Goal: Transaction & Acquisition: Book appointment/travel/reservation

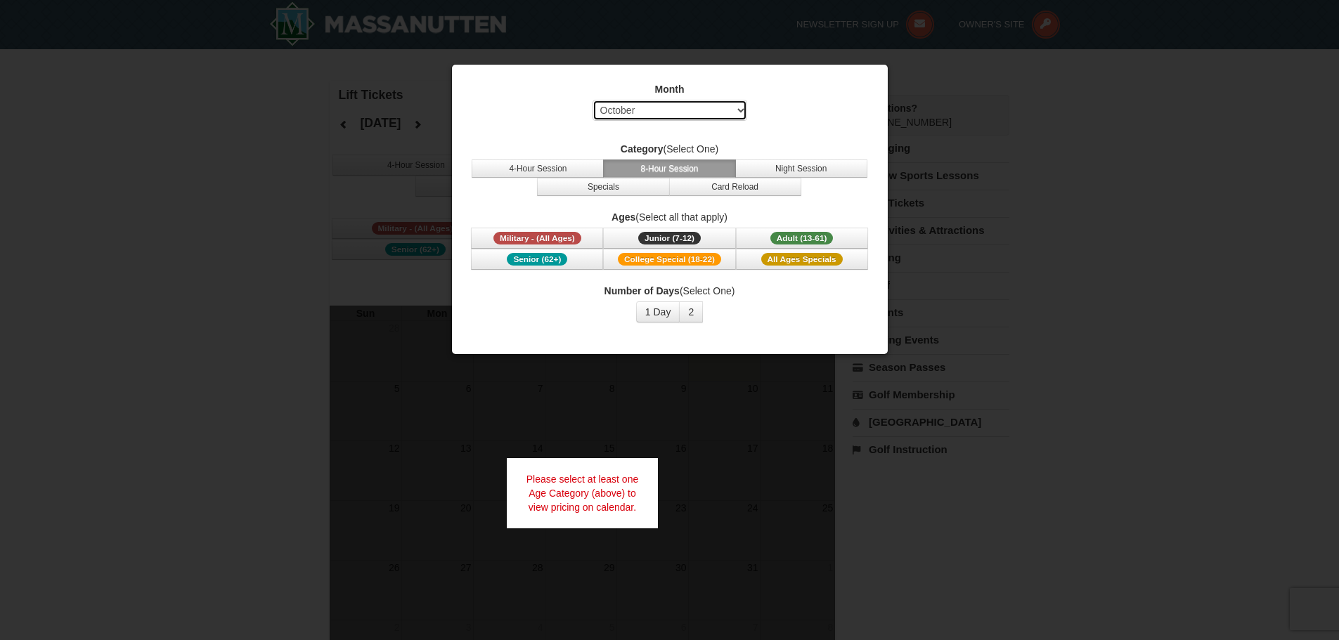
click at [694, 115] on select "Select October November December January February March April May June July Aug…" at bounding box center [670, 110] width 155 height 21
select select "12"
click at [593, 100] on select "Select October November December January February March April May June July Aug…" at bounding box center [670, 110] width 155 height 21
click at [672, 167] on button "8-Hour Session" at bounding box center [669, 169] width 132 height 18
click at [805, 238] on span "Adult (13-61)" at bounding box center [802, 238] width 63 height 13
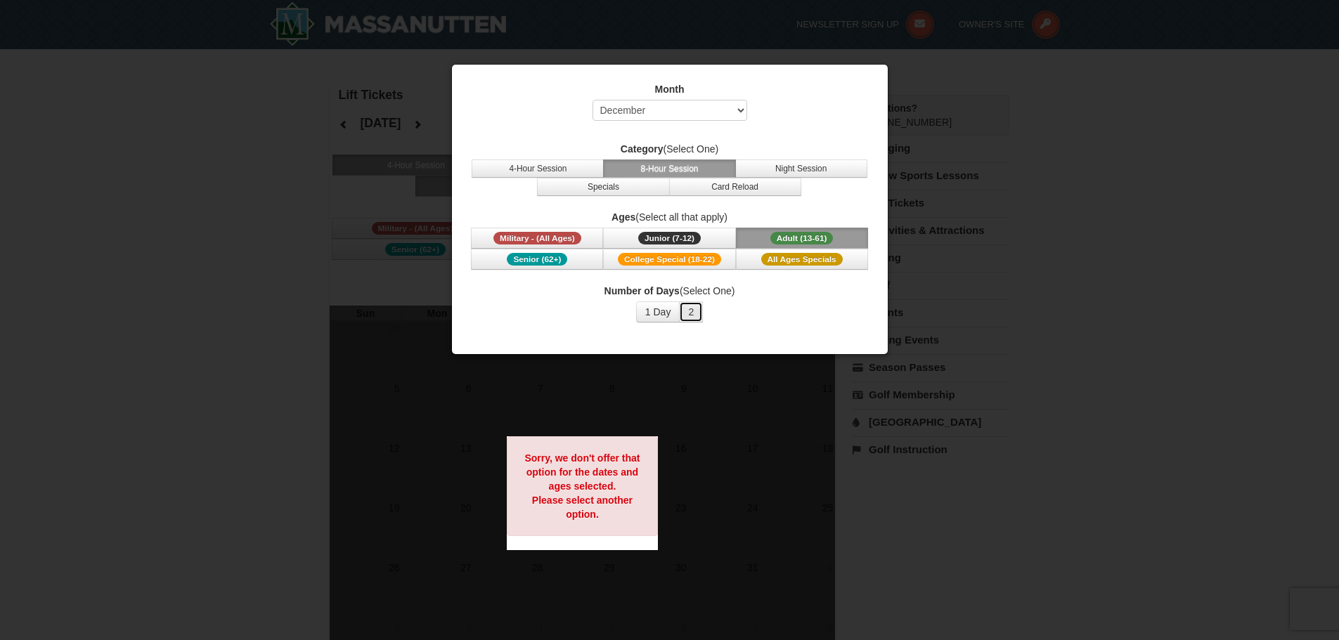
click at [696, 311] on button "2" at bounding box center [691, 312] width 24 height 21
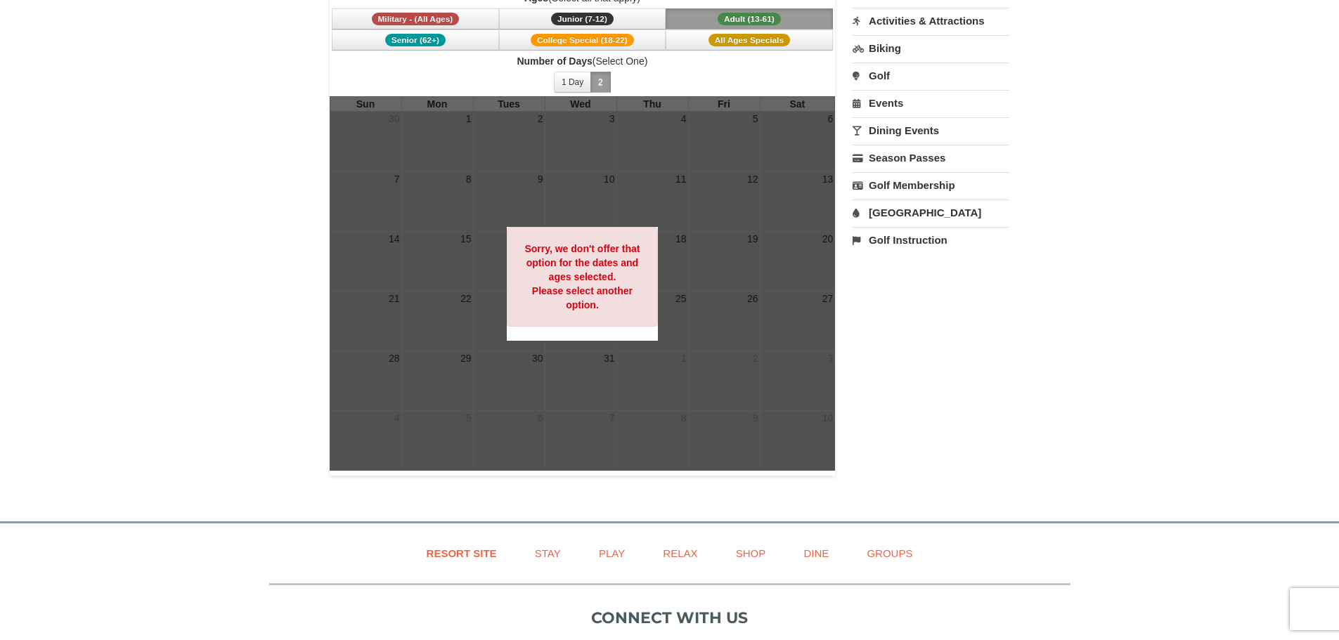
scroll to position [70, 0]
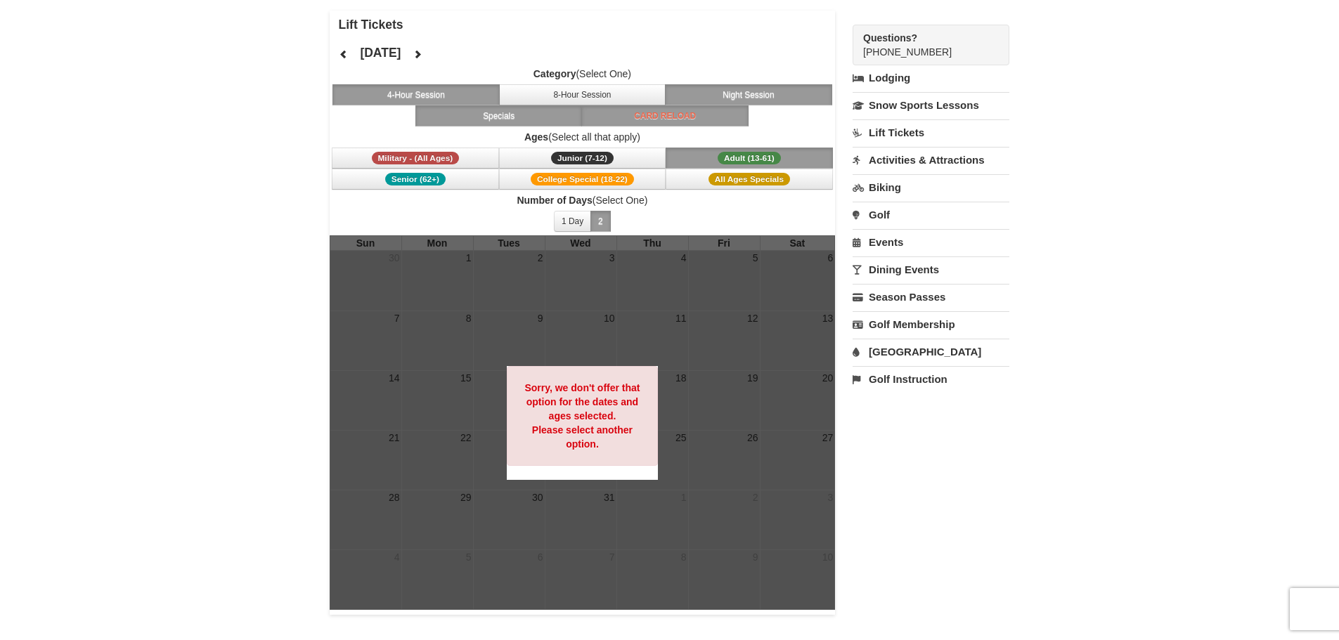
click at [733, 162] on span "Adult (13-61)" at bounding box center [749, 158] width 63 height 13
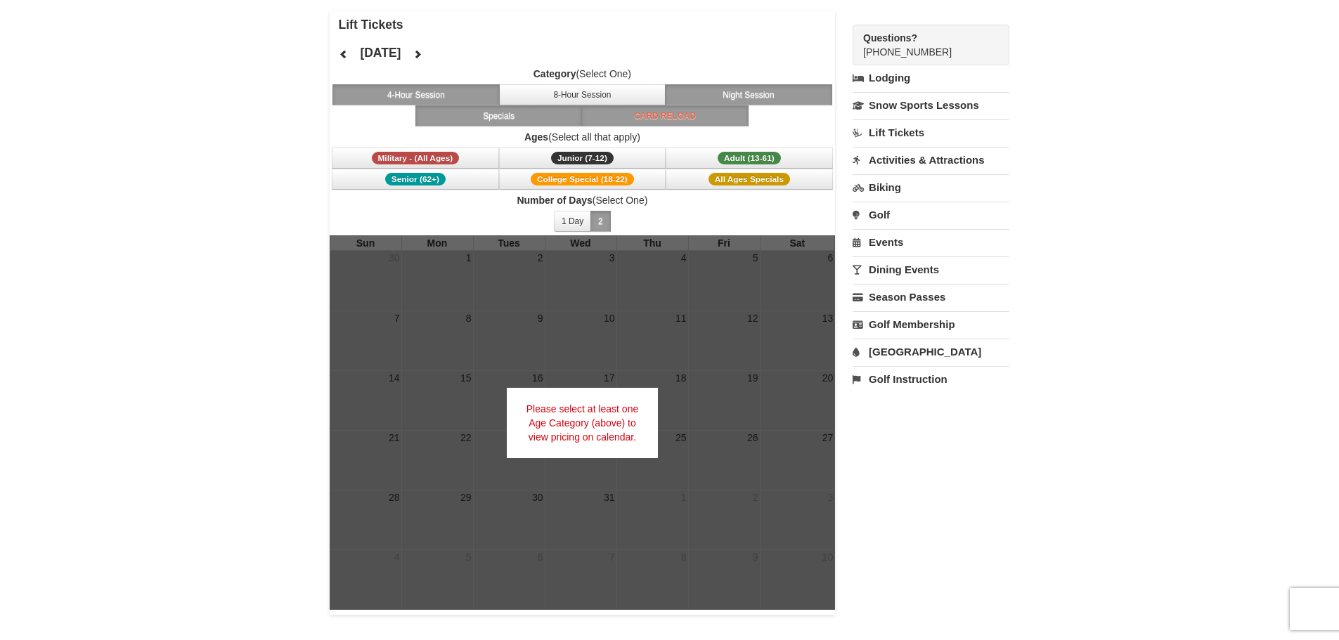
click at [910, 463] on div "Lift Tickets [DATE] Category (Select One) 4-Hour Session 8-Hour Session Night S…" at bounding box center [670, 313] width 681 height 605
click at [884, 135] on link "Lift Tickets" at bounding box center [931, 133] width 157 height 26
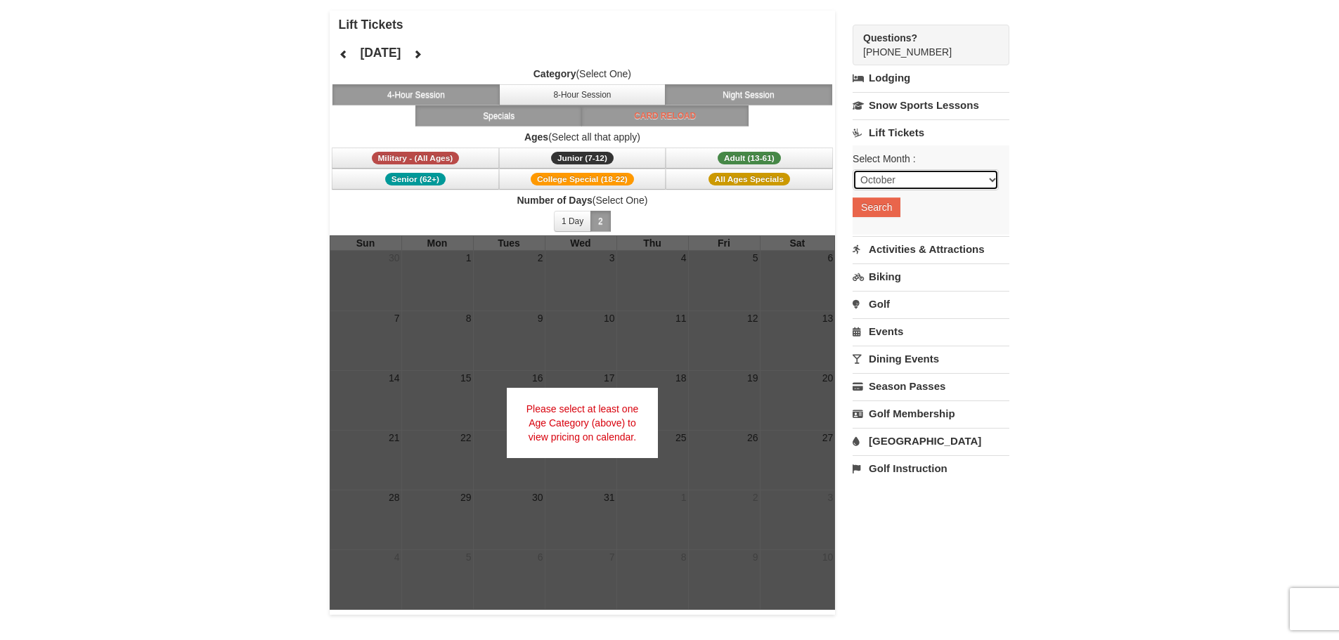
drag, startPoint x: 958, startPoint y: 176, endPoint x: 951, endPoint y: 183, distance: 9.5
click at [958, 178] on select "October November December January February March April May June July August Sep…" at bounding box center [926, 179] width 146 height 21
select select "12"
click at [853, 169] on select "October November December January February March April May June July August Sep…" at bounding box center [926, 179] width 146 height 21
click at [858, 217] on div "Select Month : Please format dates MM/DD/YYYY October November December January…" at bounding box center [931, 190] width 157 height 89
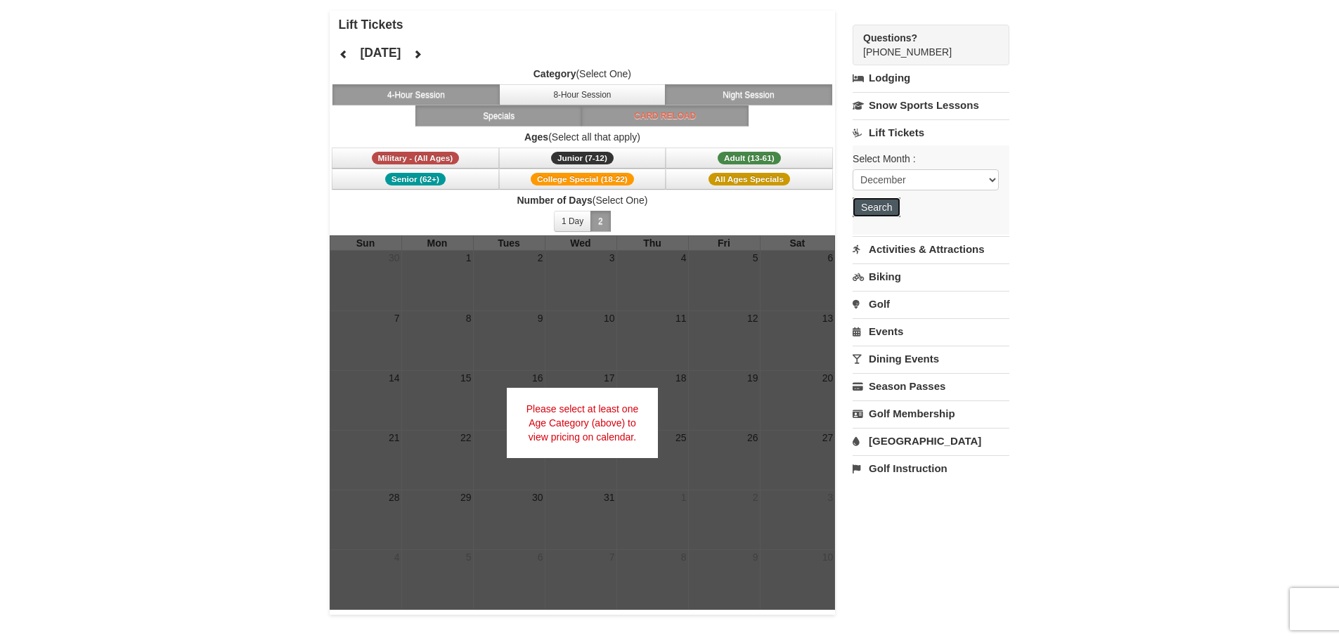
click at [872, 211] on button "Search" at bounding box center [877, 208] width 48 height 20
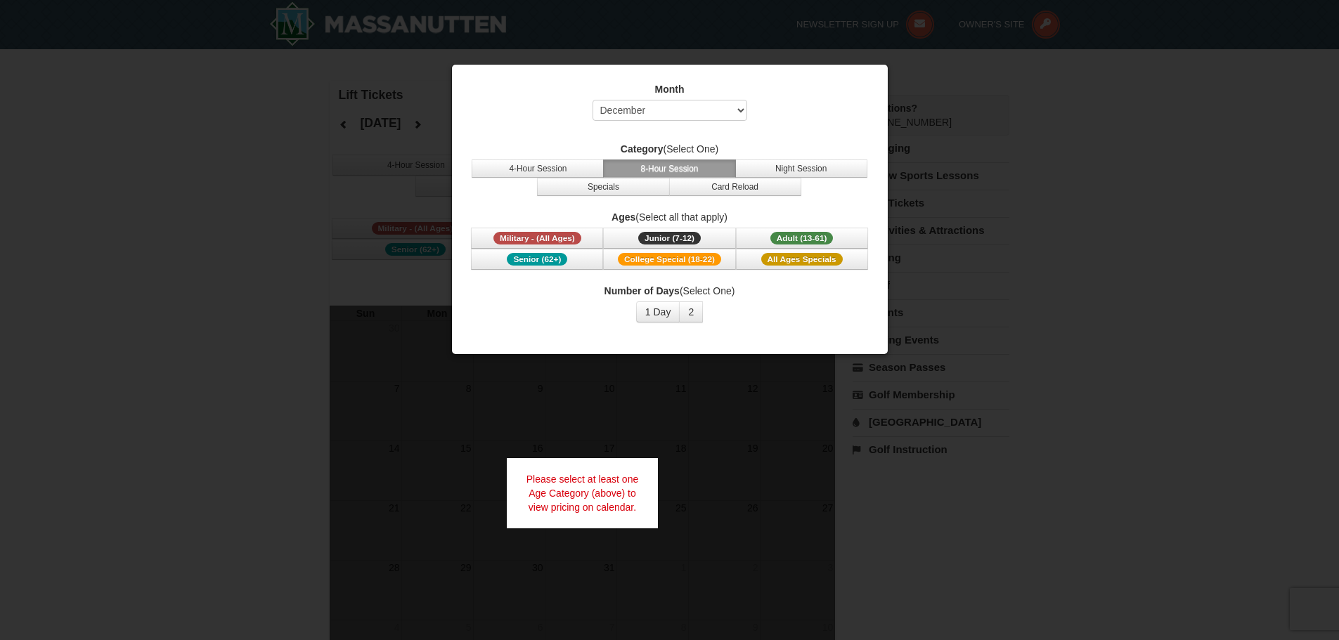
click at [687, 159] on div "Category (Select One) 4-Hour Session 8-Hour Session Night Session Specials Card…" at bounding box center [670, 169] width 401 height 54
click at [688, 163] on button "8-Hour Session" at bounding box center [669, 169] width 132 height 18
click at [690, 293] on label "Number of Days (Select One)" at bounding box center [670, 291] width 401 height 14
click at [650, 314] on button "1 Day" at bounding box center [658, 312] width 44 height 21
click at [695, 311] on button "2" at bounding box center [691, 312] width 24 height 21
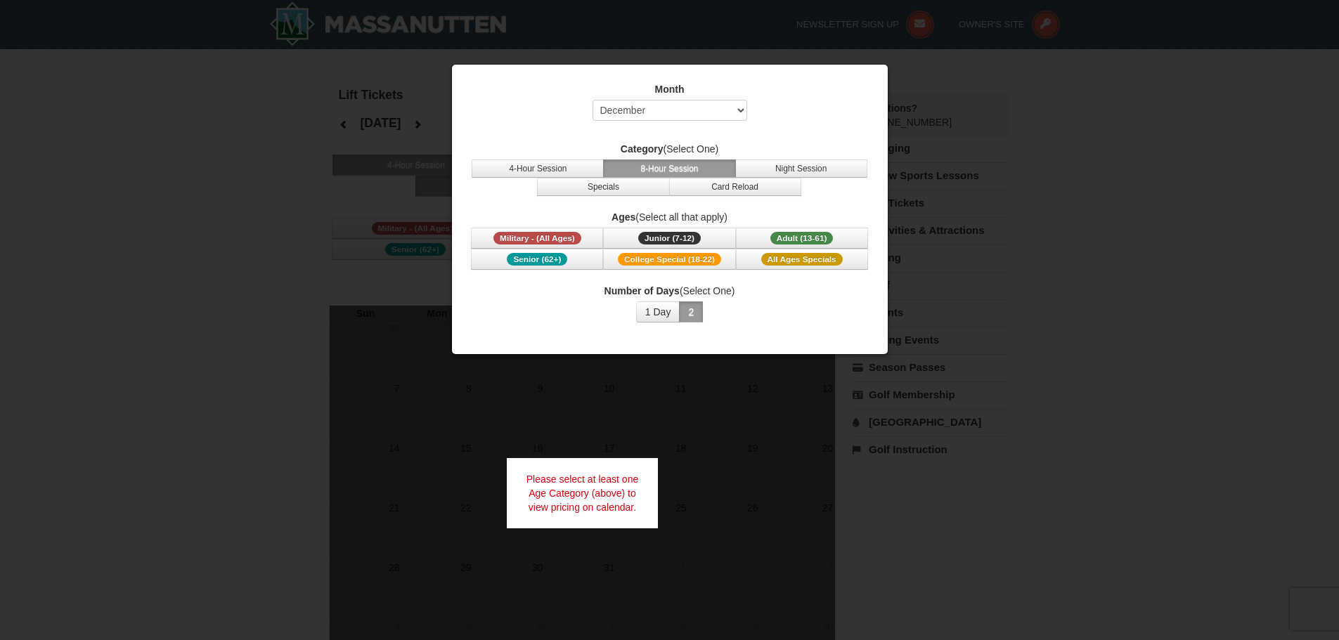
click at [671, 163] on button "8-Hour Session" at bounding box center [669, 169] width 132 height 18
drag, startPoint x: 746, startPoint y: 110, endPoint x: 737, endPoint y: 112, distance: 9.4
click at [744, 110] on select "Select October November December January February March April May June July Aug…" at bounding box center [670, 110] width 155 height 21
select select "1"
click at [593, 100] on select "Select October November December January February March April May June July Aug…" at bounding box center [670, 110] width 155 height 21
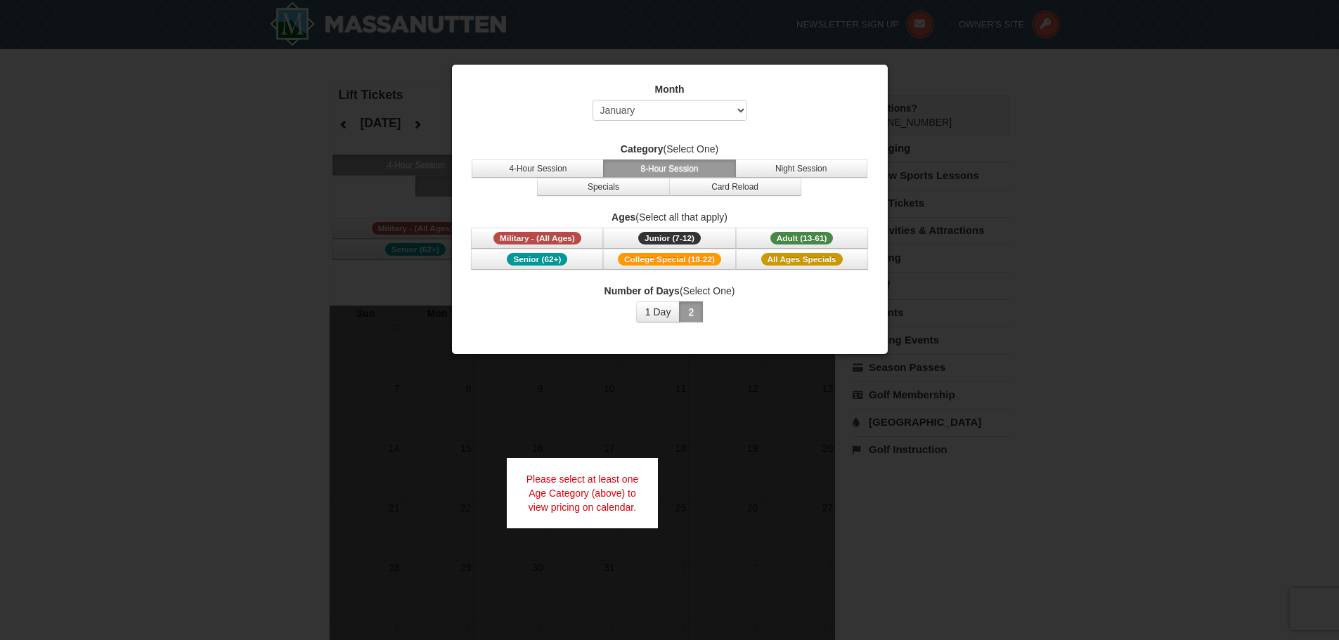
click at [695, 316] on button "2" at bounding box center [691, 312] width 24 height 21
click at [770, 304] on div "Number of Days (Select One) 1 Day 2 3 4 5 6 7 8 9 10 11 12 13 14 15" at bounding box center [670, 303] width 401 height 39
click at [676, 169] on button "8-Hour Session" at bounding box center [669, 169] width 132 height 18
click at [806, 235] on span "Adult (13-61)" at bounding box center [802, 238] width 63 height 13
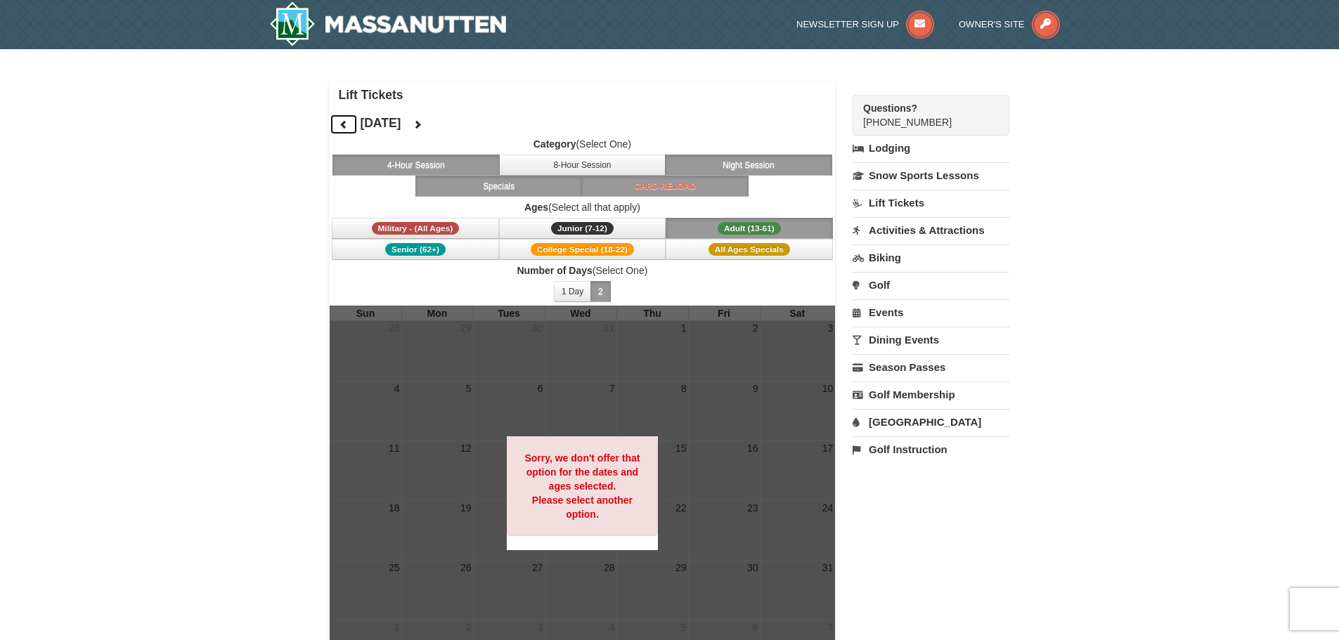
click at [343, 124] on icon at bounding box center [344, 125] width 10 height 10
click at [737, 223] on span "Adult (13-61)" at bounding box center [749, 228] width 63 height 13
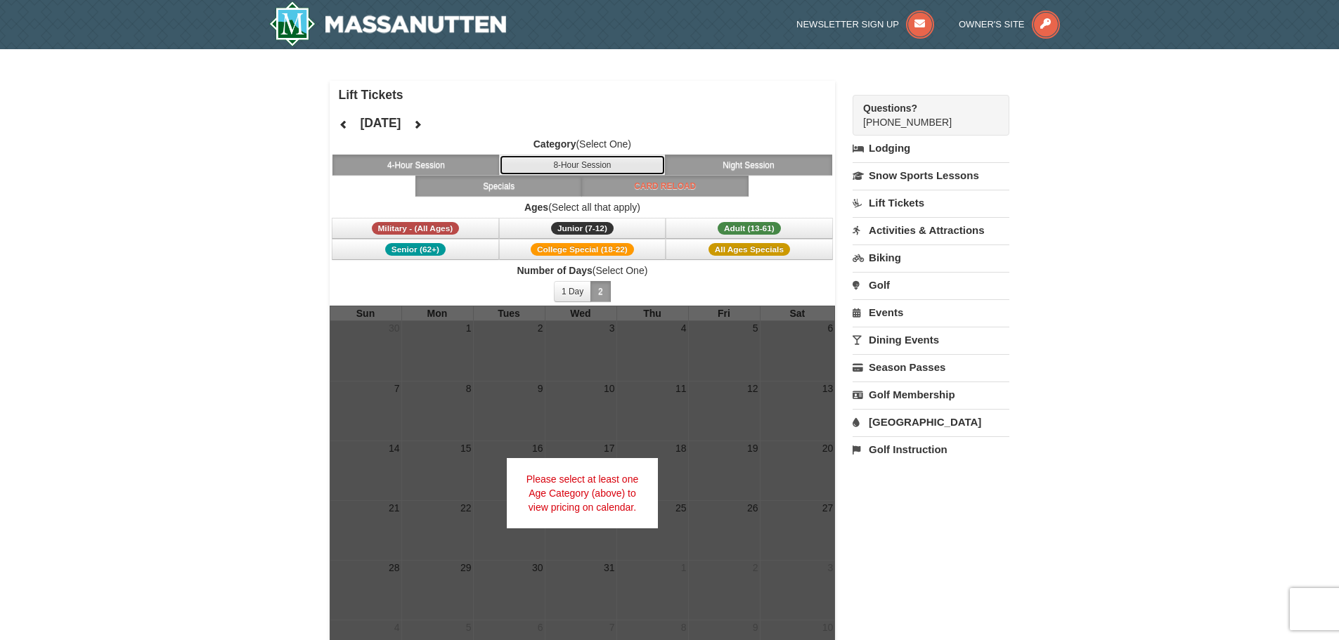
click at [589, 160] on button "8-Hour Session" at bounding box center [582, 165] width 167 height 21
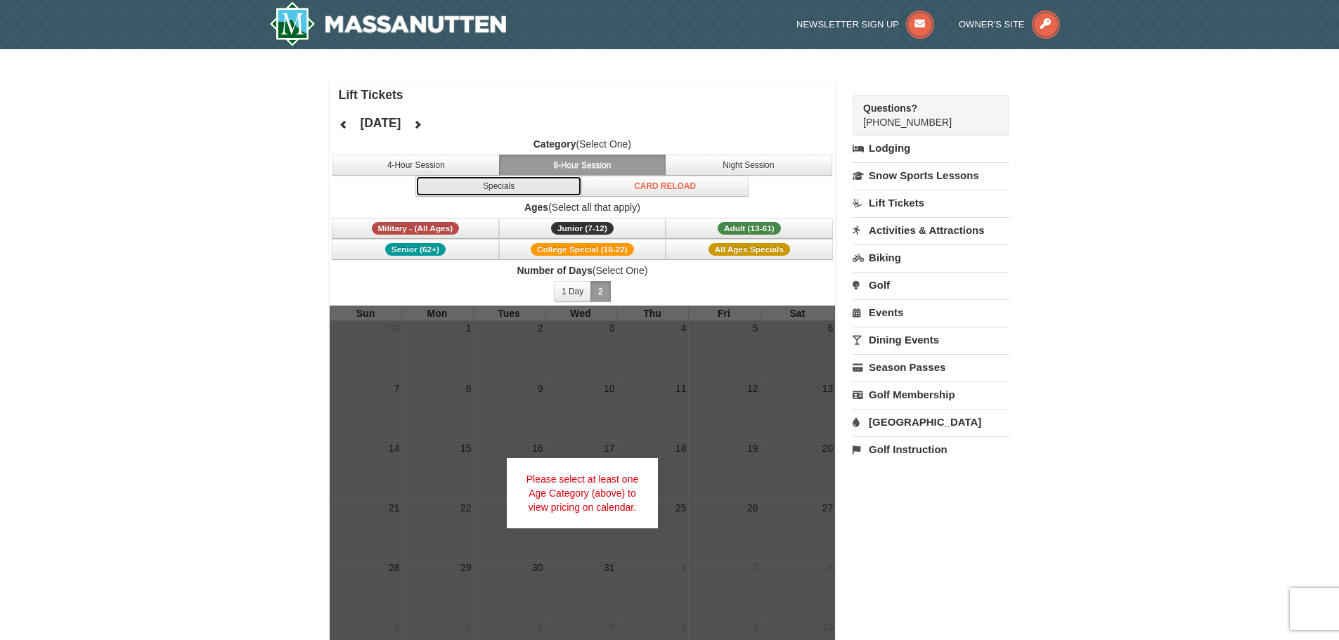
click at [515, 183] on button "Specials" at bounding box center [498, 186] width 167 height 21
click at [559, 168] on button "8-Hour Session" at bounding box center [582, 165] width 167 height 21
click at [459, 162] on button "4-Hour Session" at bounding box center [416, 165] width 167 height 21
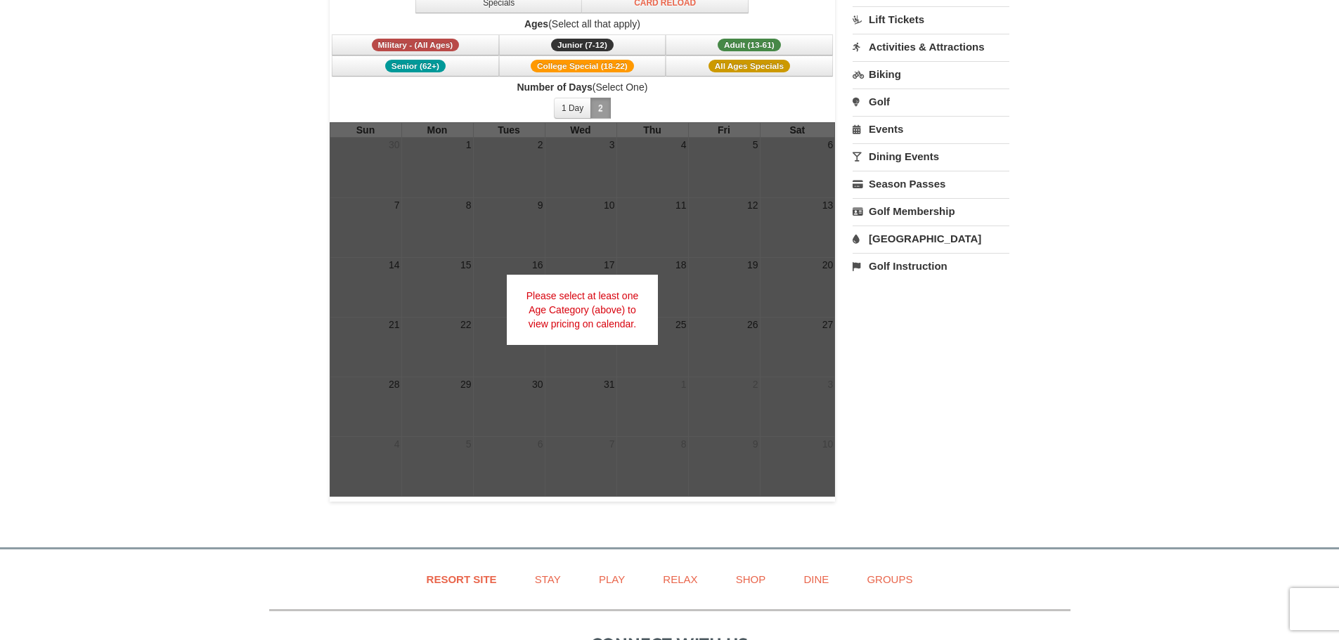
scroll to position [70, 0]
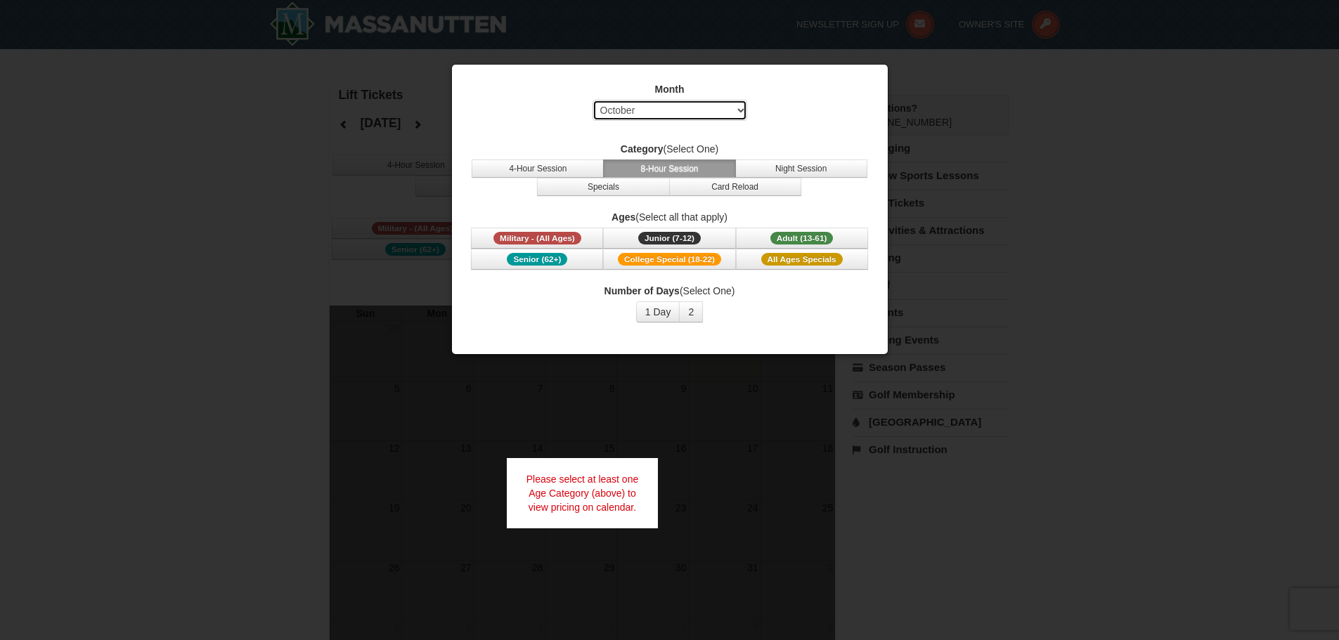
drag, startPoint x: 732, startPoint y: 105, endPoint x: 726, endPoint y: 116, distance: 12.6
click at [733, 105] on select "Select October November December January February March April May June July Aug…" at bounding box center [670, 110] width 155 height 21
select select "12"
click at [593, 100] on select "Select October November December January February March April May June July Aug…" at bounding box center [670, 110] width 155 height 21
click at [659, 173] on button "8-Hour Session" at bounding box center [669, 169] width 132 height 18
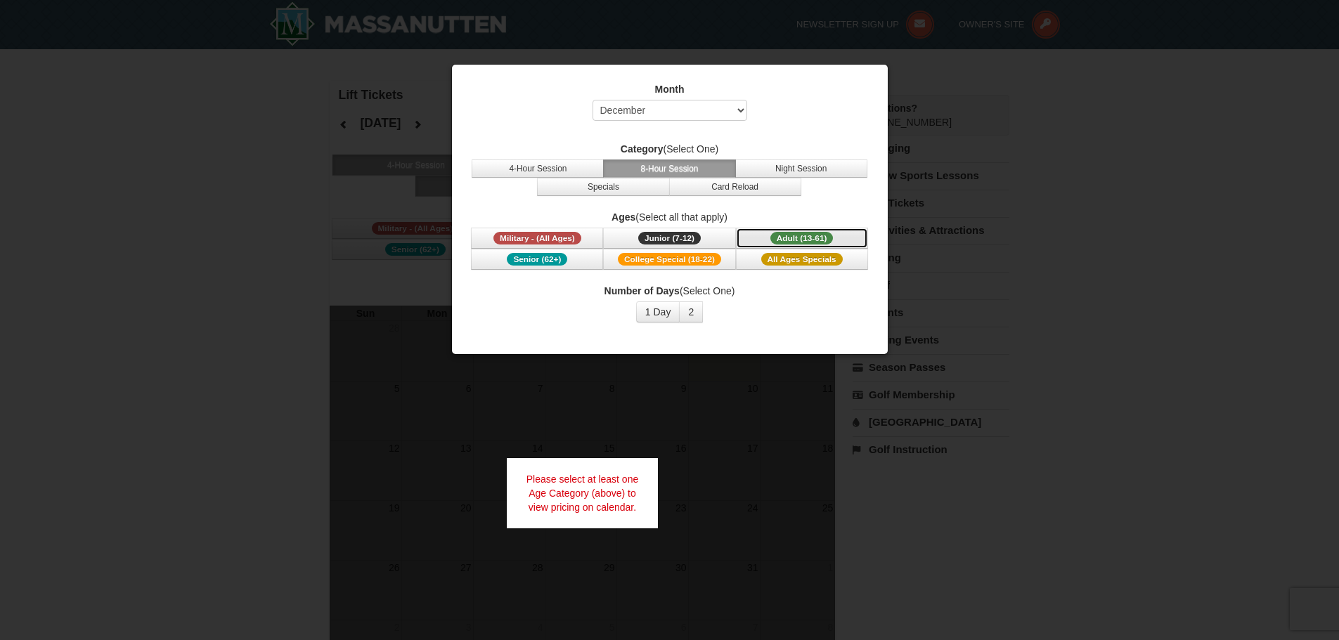
click at [785, 239] on span "Adult (13-61)" at bounding box center [802, 238] width 63 height 13
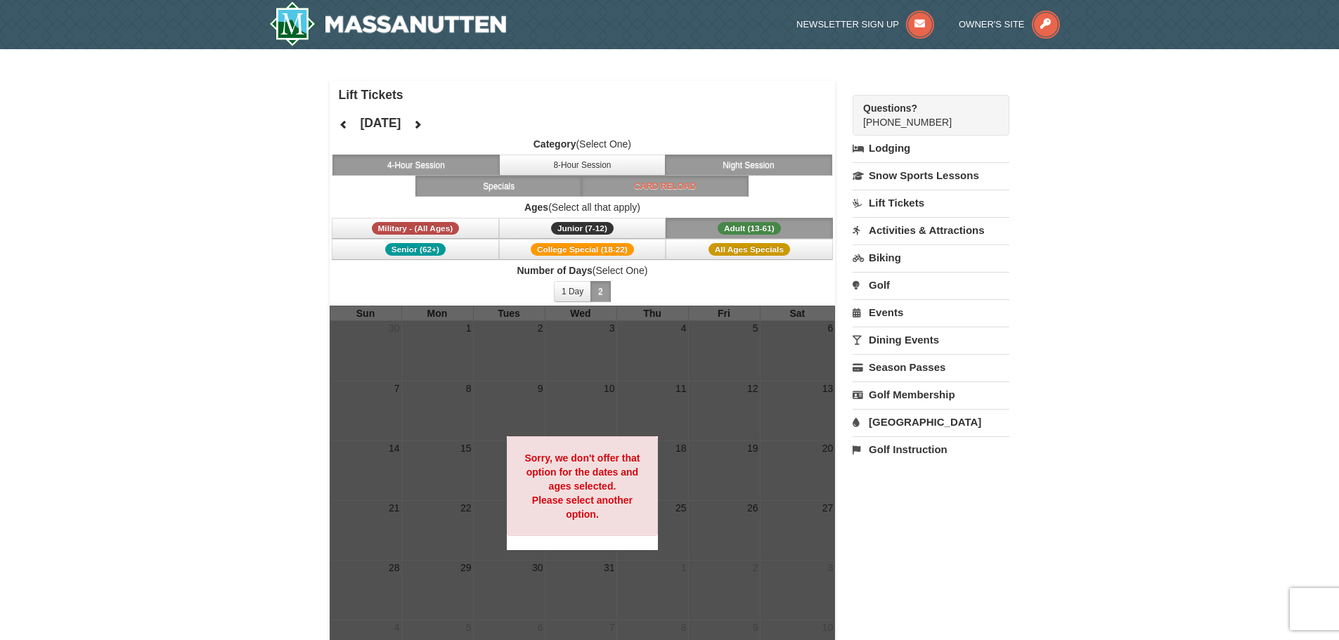
click at [905, 200] on link "Lift Tickets" at bounding box center [931, 203] width 157 height 26
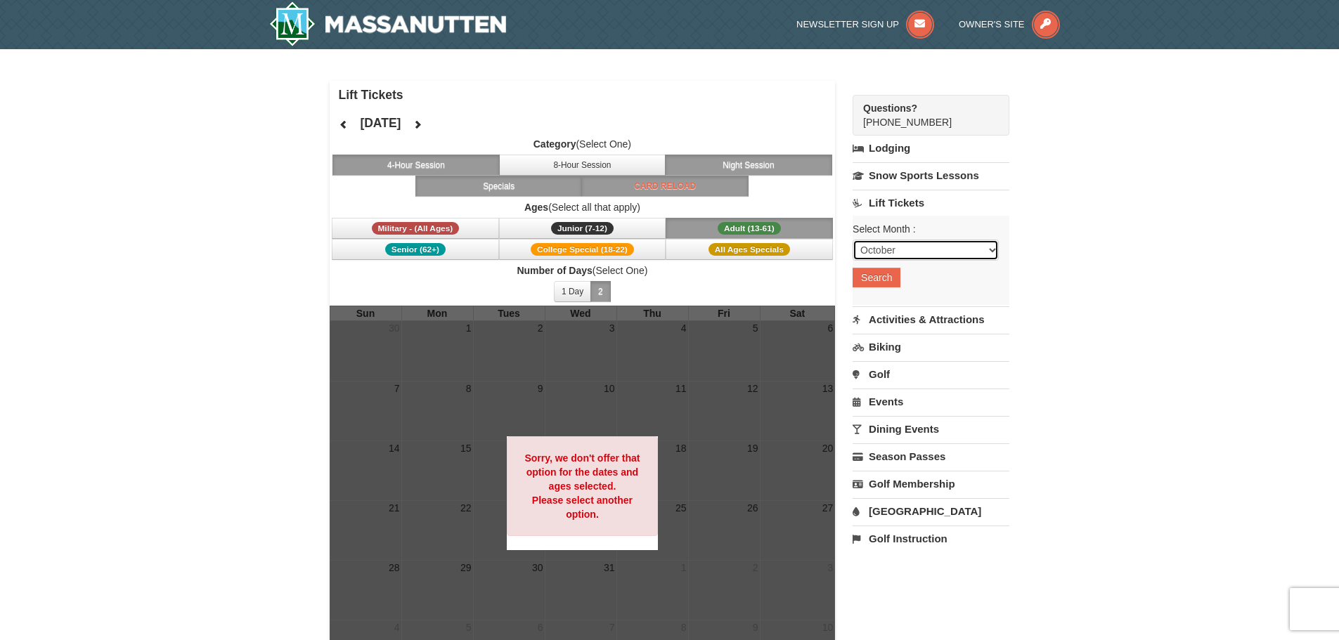
click at [961, 240] on select "October November December January February March April May June July August Sep…" at bounding box center [926, 250] width 146 height 21
select select "12"
click at [853, 240] on select "October November December January February March April May June July August Sep…" at bounding box center [926, 250] width 146 height 21
click at [889, 278] on button "Search" at bounding box center [877, 278] width 48 height 20
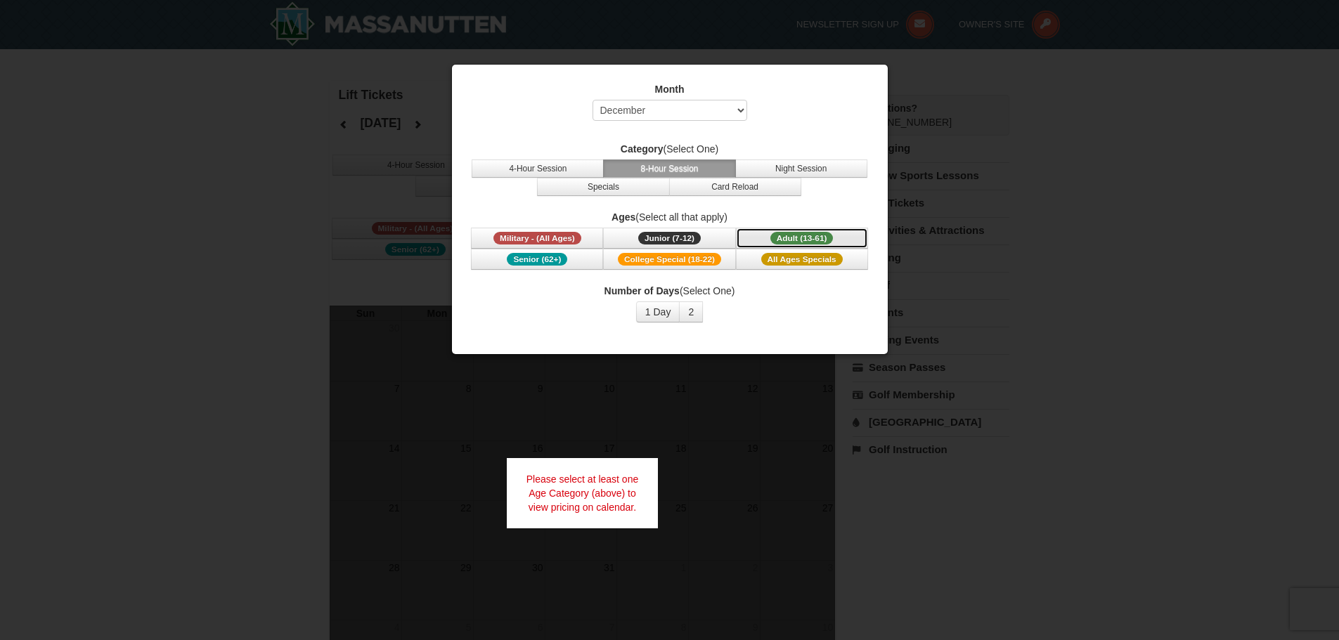
click at [827, 246] on button "Adult (13-61) (13 - 61)" at bounding box center [802, 238] width 132 height 21
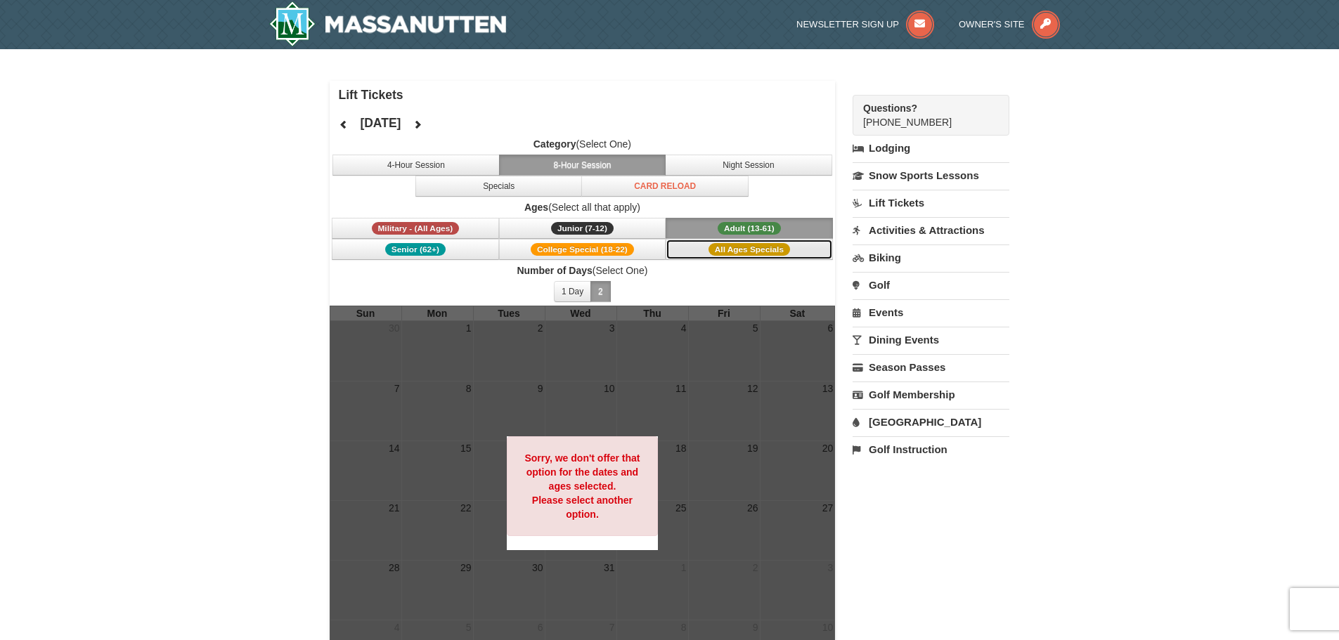
click at [722, 248] on span "All Ages Specials" at bounding box center [750, 249] width 82 height 13
click at [719, 228] on span "Adult (13-61)" at bounding box center [749, 228] width 63 height 13
click at [625, 162] on button "8-Hour Session" at bounding box center [582, 165] width 167 height 21
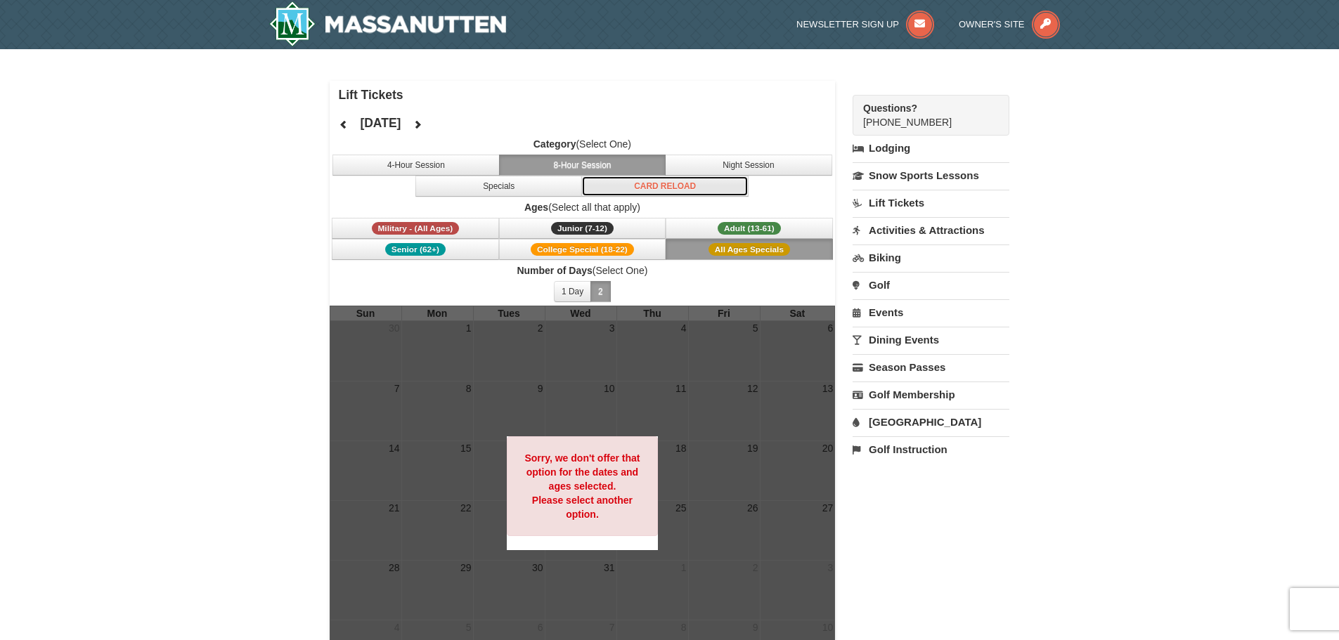
click at [675, 186] on button "Card Reload" at bounding box center [664, 186] width 167 height 21
click at [607, 161] on button "8-Hour Session" at bounding box center [582, 165] width 167 height 21
